Goal: Information Seeking & Learning: Learn about a topic

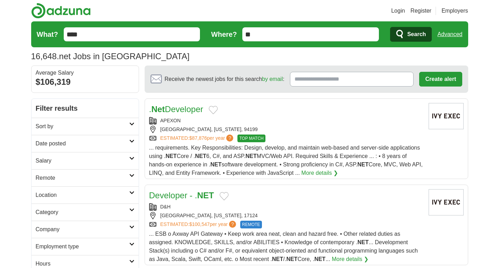
click at [131, 139] on icon at bounding box center [131, 141] width 5 height 4
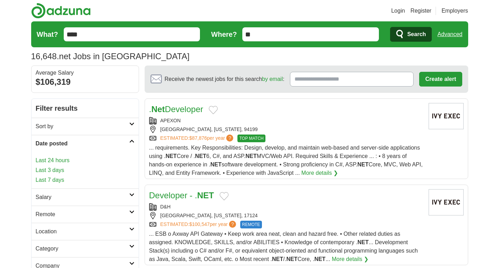
click at [60, 161] on link "Last 24 hours" at bounding box center [85, 160] width 99 height 8
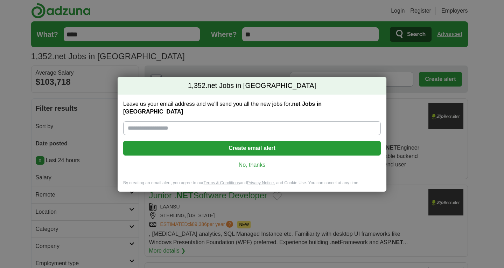
click at [244, 161] on link "No, thanks" at bounding box center [252, 165] width 246 height 8
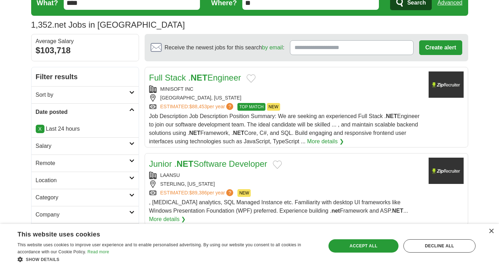
scroll to position [70, 0]
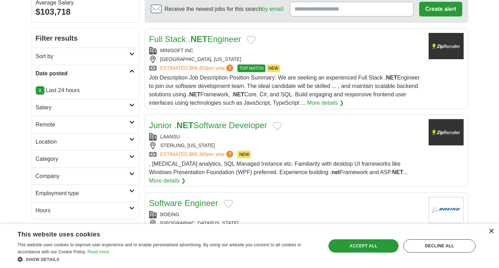
click at [492, 231] on div "×" at bounding box center [490, 231] width 5 height 5
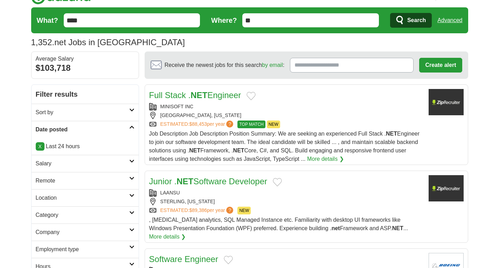
scroll to position [0, 0]
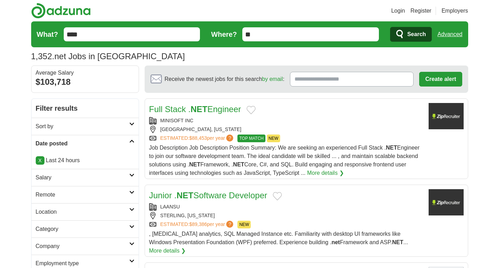
click at [195, 118] on div "MINISOFT INC" at bounding box center [286, 120] width 274 height 7
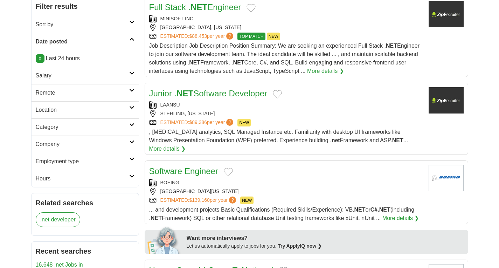
scroll to position [105, 0]
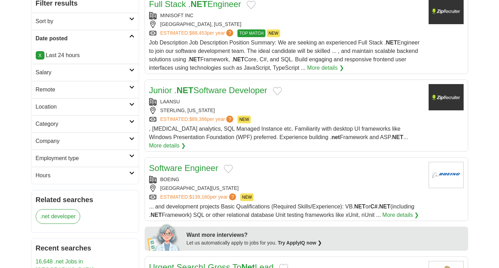
click at [219, 91] on link "Junior . NET Software Developer" at bounding box center [208, 89] width 118 height 9
